Goal: Task Accomplishment & Management: Manage account settings

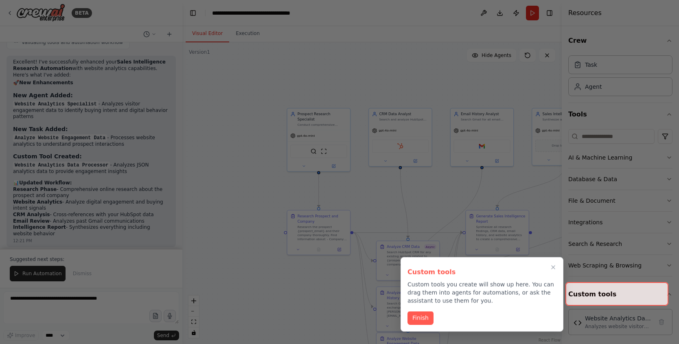
scroll to position [2376, 0]
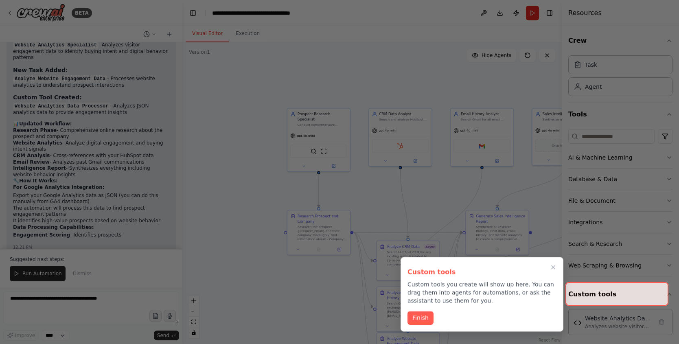
click at [255, 247] on div at bounding box center [339, 172] width 679 height 344
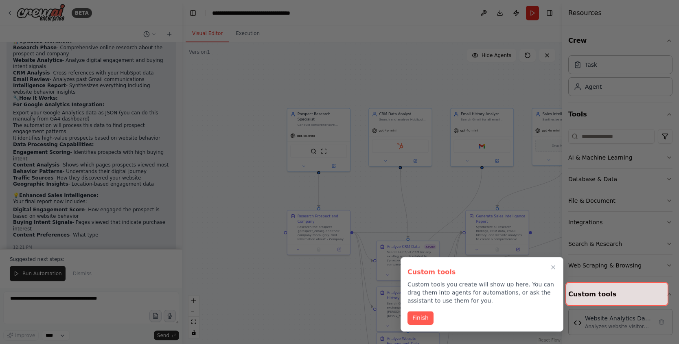
scroll to position [2522, 0]
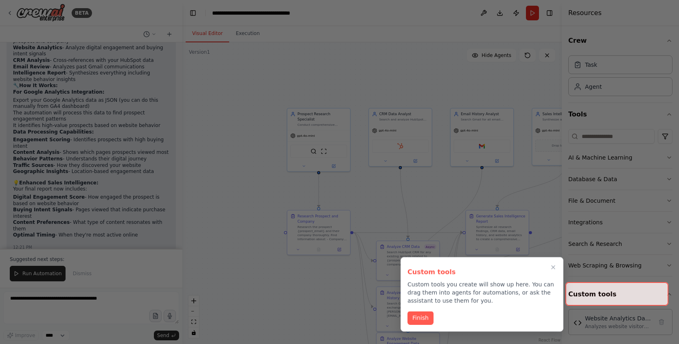
click at [44, 31] on div at bounding box center [339, 172] width 679 height 344
click at [14, 10] on div at bounding box center [339, 172] width 679 height 344
click at [412, 317] on button "Finish" at bounding box center [420, 316] width 26 height 13
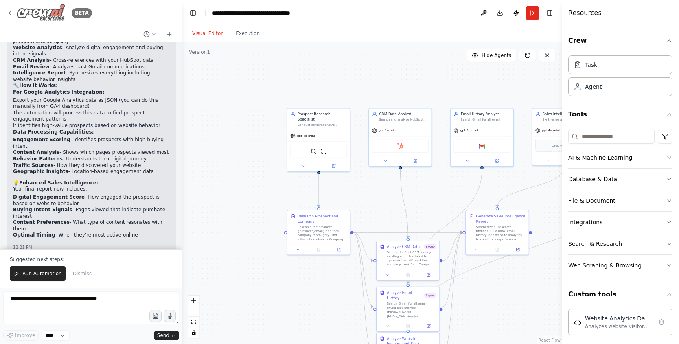
click at [9, 14] on icon at bounding box center [10, 13] width 7 height 7
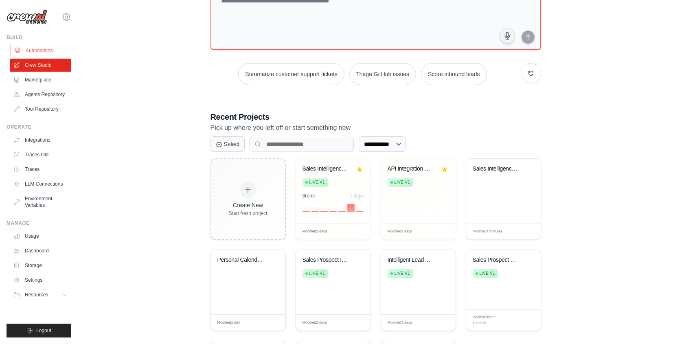
click at [33, 52] on link "Automations" at bounding box center [41, 50] width 61 height 13
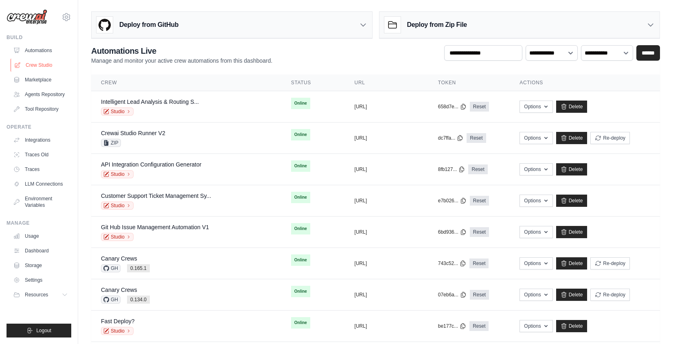
click at [50, 66] on link "Crew Studio" at bounding box center [41, 65] width 61 height 13
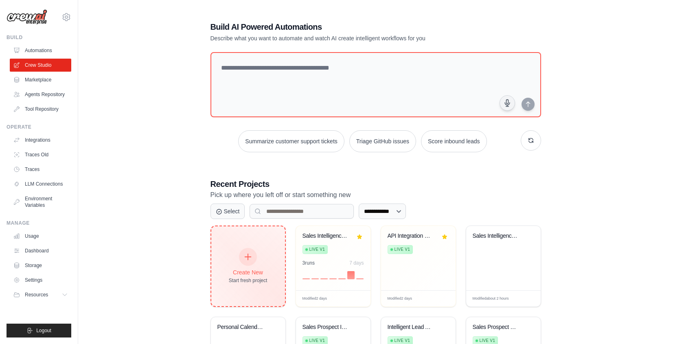
click at [242, 300] on div "Create New Start fresh project" at bounding box center [248, 266] width 74 height 80
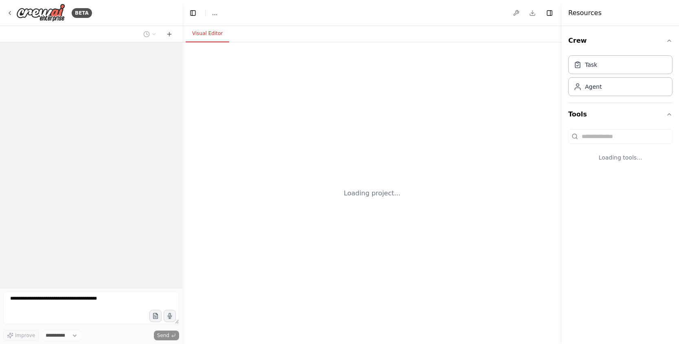
select select "****"
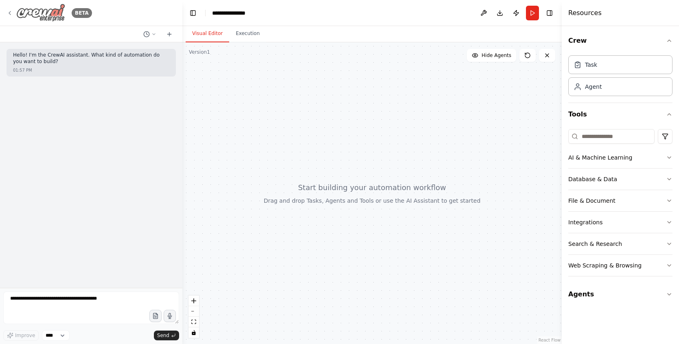
click at [10, 18] on div "BETA" at bounding box center [49, 13] width 85 height 18
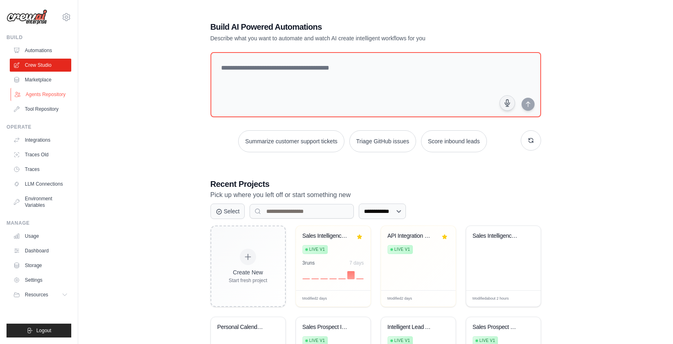
click at [61, 93] on link "Agents Repository" at bounding box center [41, 94] width 61 height 13
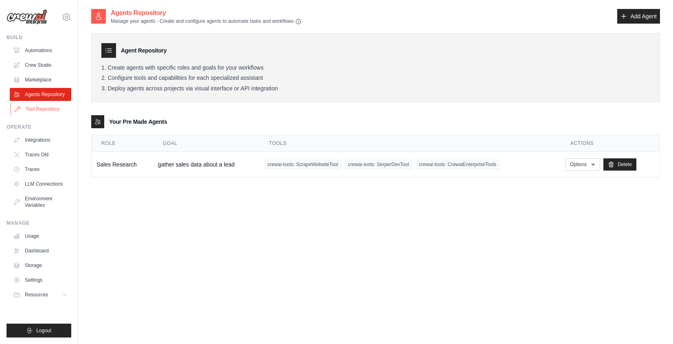
click at [43, 108] on link "Tool Repository" at bounding box center [41, 109] width 61 height 13
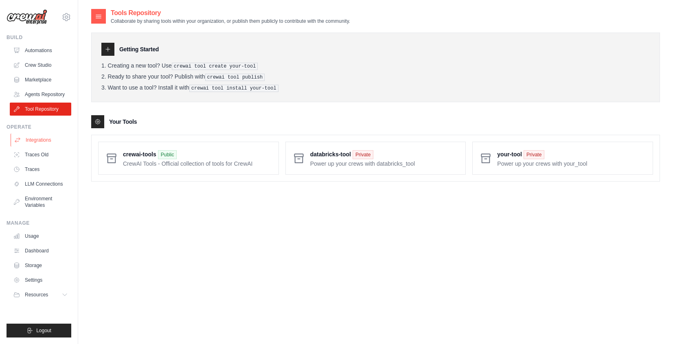
click at [37, 143] on link "Integrations" at bounding box center [41, 139] width 61 height 13
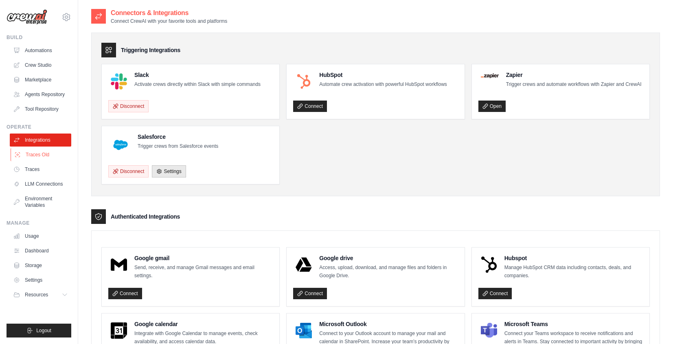
click at [54, 156] on link "Traces Old" at bounding box center [41, 154] width 61 height 13
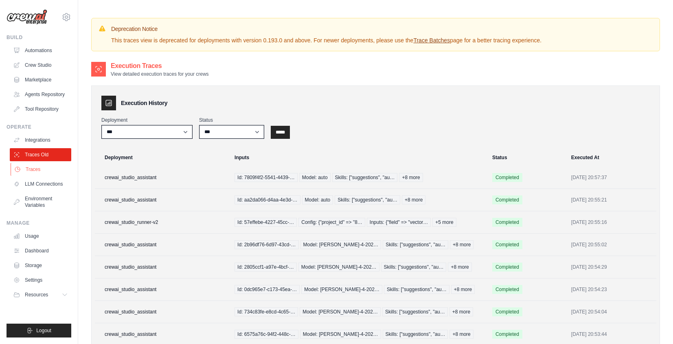
click at [35, 165] on link "Traces" at bounding box center [41, 169] width 61 height 13
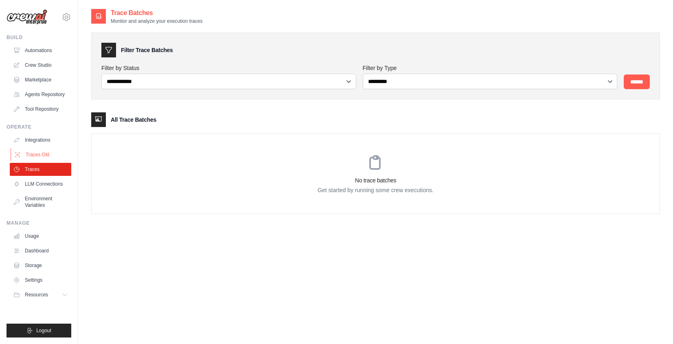
click at [57, 154] on link "Traces Old" at bounding box center [41, 154] width 61 height 13
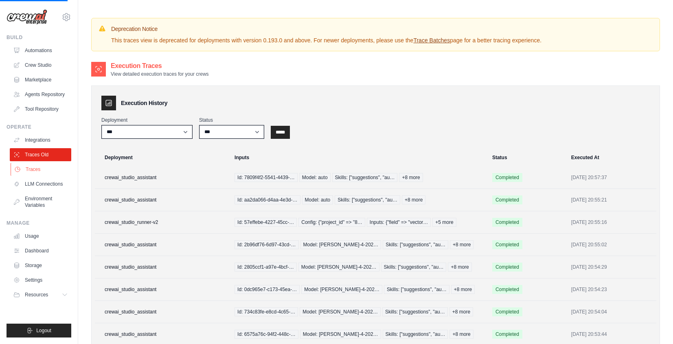
click at [50, 165] on link "Traces" at bounding box center [41, 169] width 61 height 13
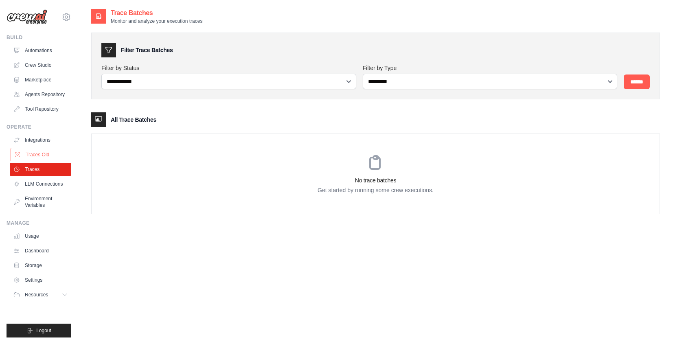
click at [48, 150] on link "Traces Old" at bounding box center [41, 154] width 61 height 13
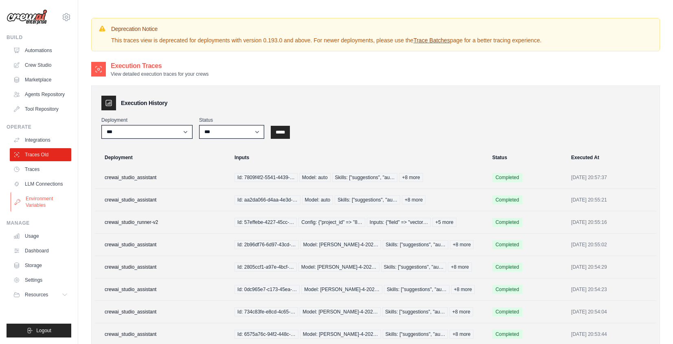
click at [46, 194] on link "Environment Variables" at bounding box center [41, 202] width 61 height 20
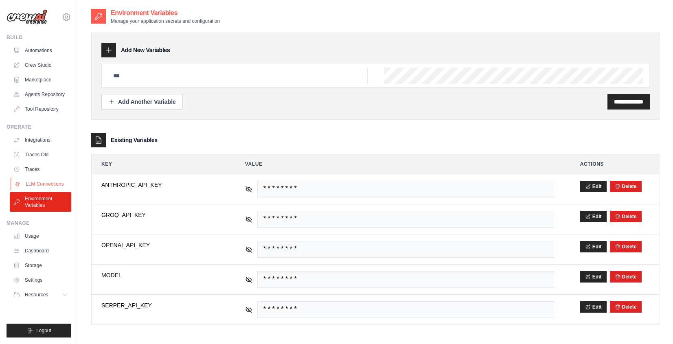
click at [50, 184] on link "LLM Connections" at bounding box center [41, 183] width 61 height 13
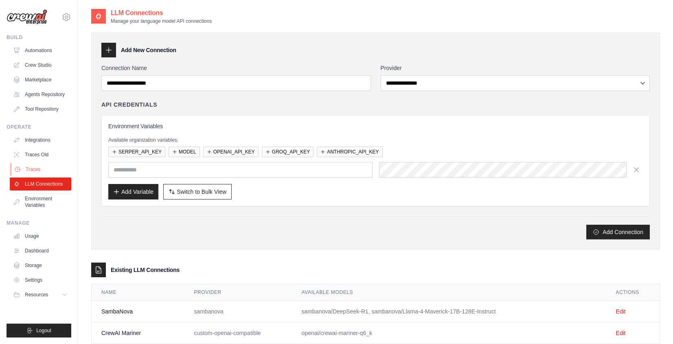
click at [59, 167] on link "Traces" at bounding box center [41, 169] width 61 height 13
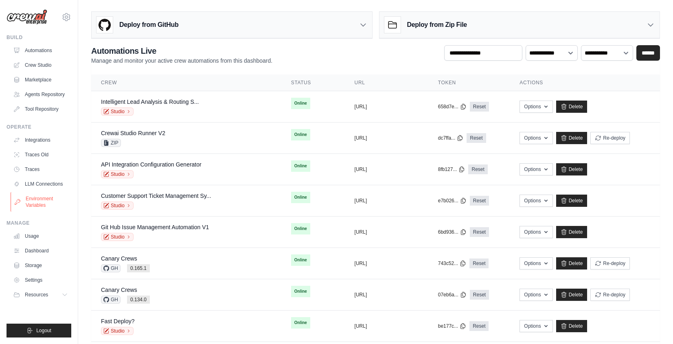
click at [32, 205] on link "Environment Variables" at bounding box center [41, 202] width 61 height 20
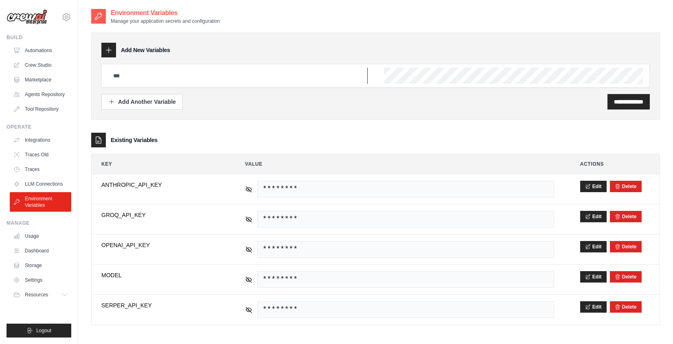
click at [126, 74] on input "text" at bounding box center [237, 76] width 259 height 16
click at [175, 102] on div "Add Another Variable" at bounding box center [142, 101] width 68 height 8
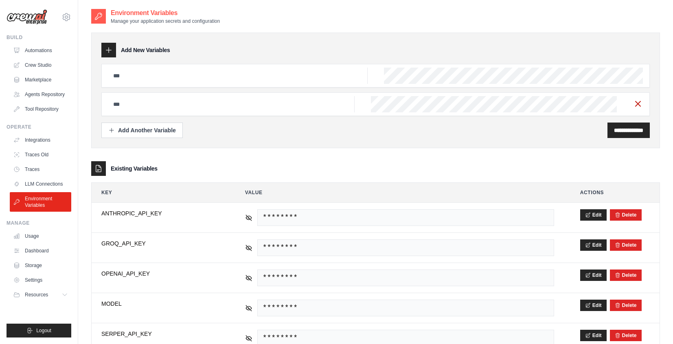
click at [641, 103] on icon "button" at bounding box center [638, 104] width 10 height 10
